Goal: Check status: Check status

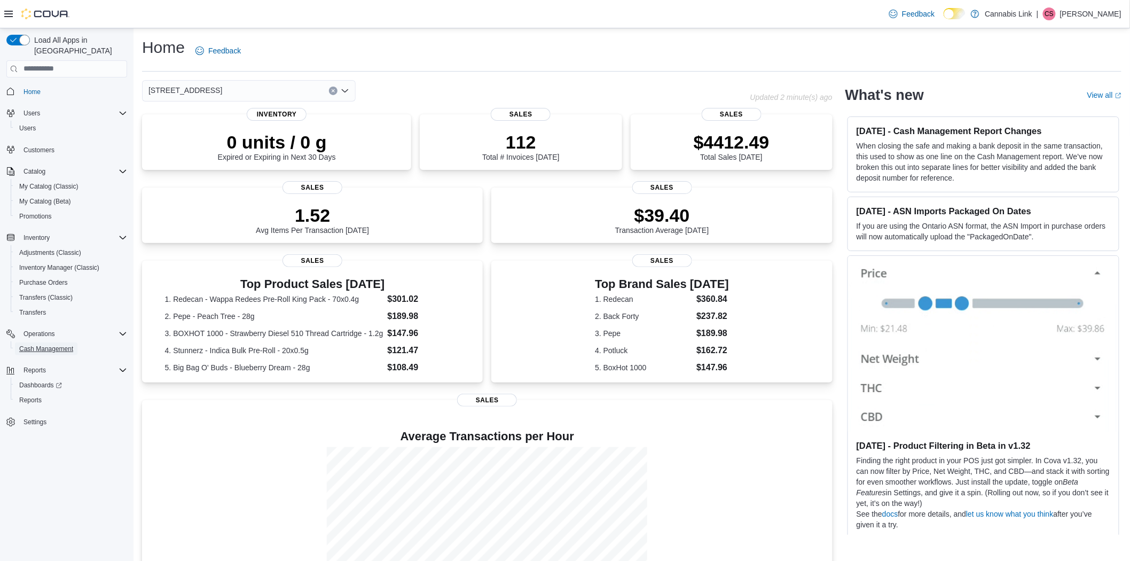
drag, startPoint x: 56, startPoint y: 336, endPoint x: 118, endPoint y: 215, distance: 136.2
click at [56, 345] on span "Cash Management" at bounding box center [46, 349] width 54 height 9
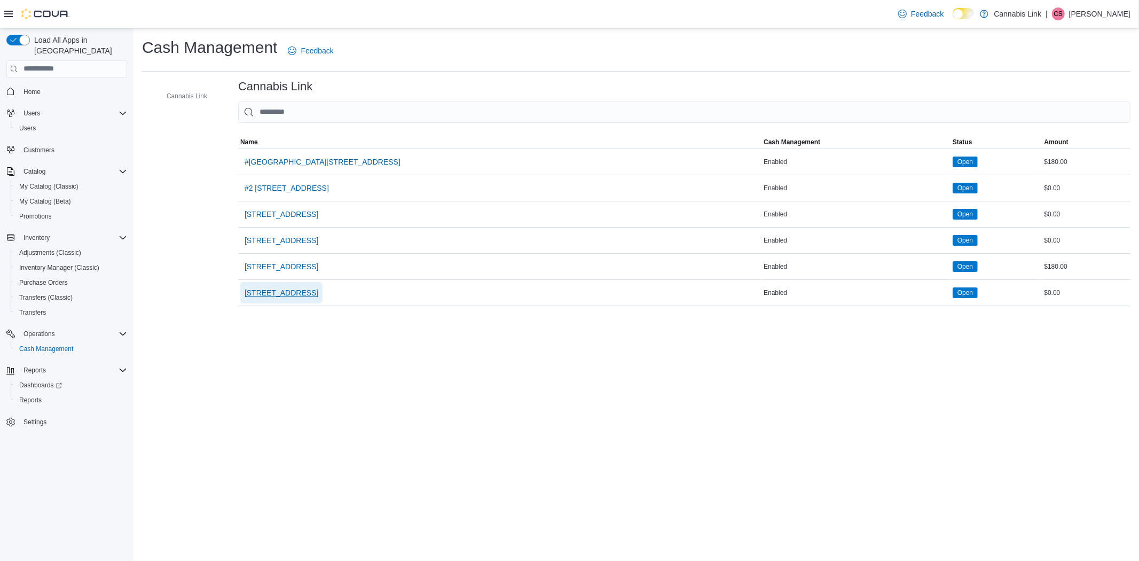
click at [282, 294] on span "[STREET_ADDRESS]" at bounding box center [282, 292] width 74 height 11
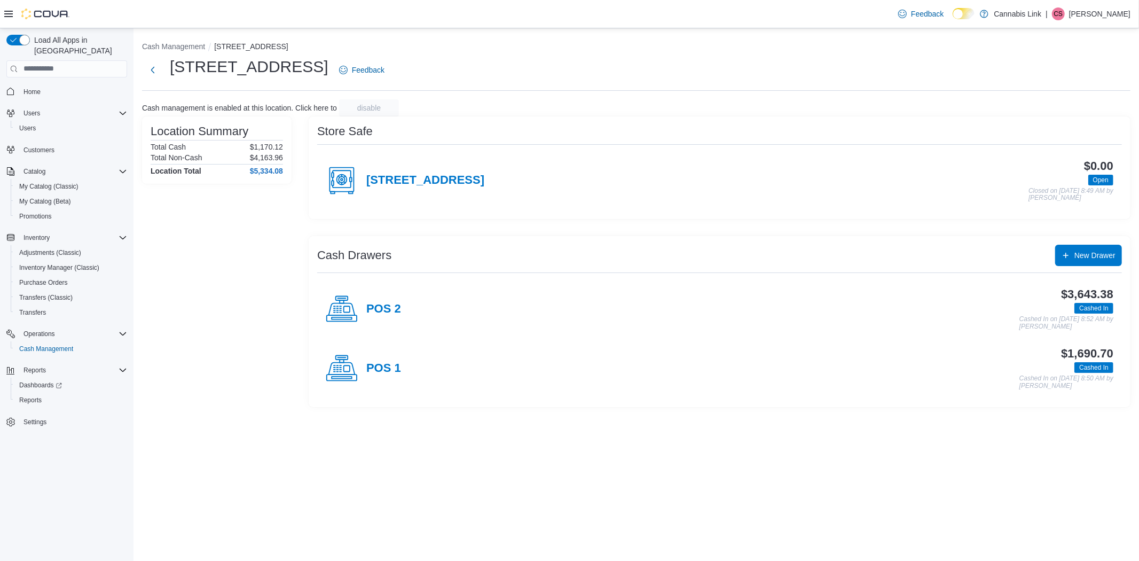
click at [1115, 3] on div "Feedback Dark Mode Cannabis Link | CS [PERSON_NAME]" at bounding box center [1012, 13] width 237 height 21
click at [1122, 11] on p "[PERSON_NAME]" at bounding box center [1099, 13] width 61 height 13
click at [1068, 103] on span "Sign Out" at bounding box center [1061, 106] width 29 height 11
